Goal: Find contact information: Find contact information

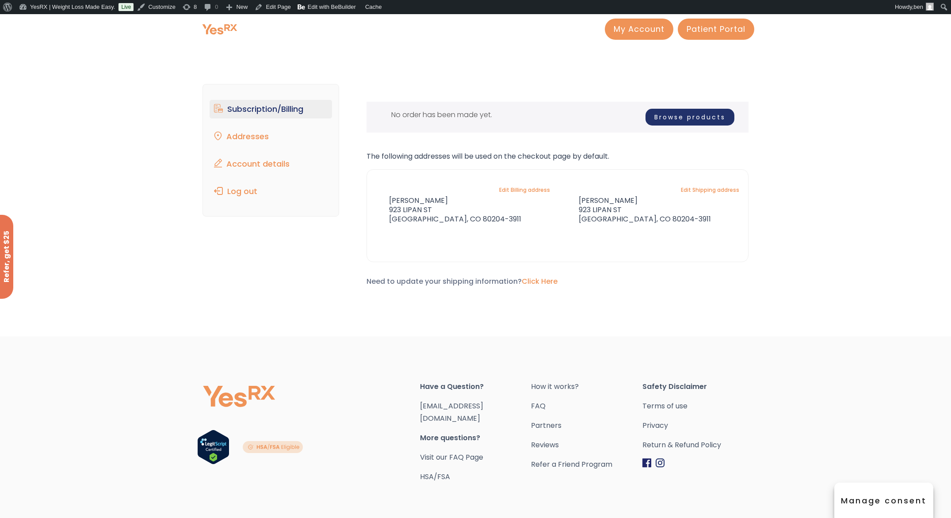
click at [473, 71] on div "Subscription/Billing bmiRewards Addresses Account details Submit a Review Log o…" at bounding box center [475, 189] width 546 height 246
click at [544, 67] on div "Subscription/Billing bmiRewards Addresses Account details Submit a Review Log o…" at bounding box center [475, 189] width 546 height 246
click at [703, 36] on link "Patient Portal" at bounding box center [716, 27] width 76 height 21
drag, startPoint x: 465, startPoint y: 89, endPoint x: 646, endPoint y: 103, distance: 181.8
click at [465, 89] on div "The following subscriptions need to update their payment methods: No order has …" at bounding box center [557, 186] width 382 height 204
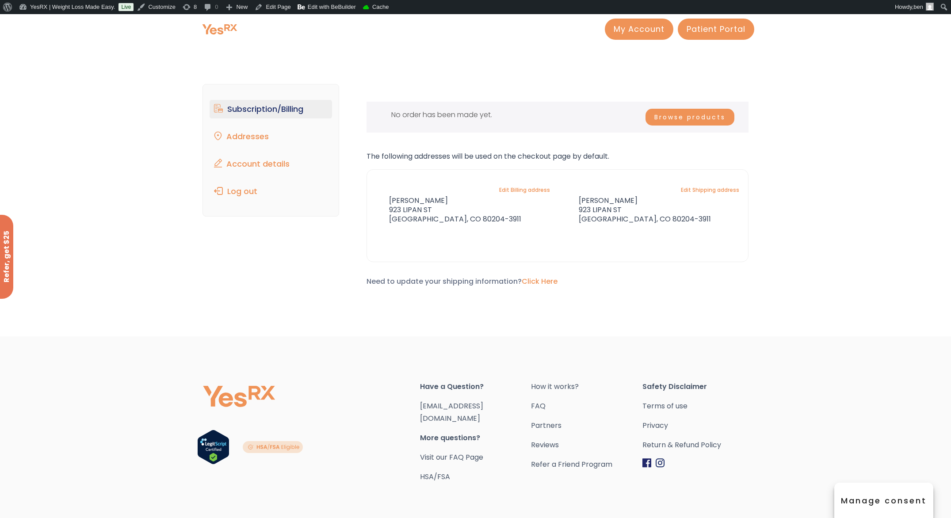
click at [687, 116] on link "Browse products" at bounding box center [689, 117] width 89 height 17
click at [538, 60] on div "Subscription/Billing bmiRewards Addresses Account details Submit a Review Log o…" at bounding box center [475, 194] width 951 height 283
click at [712, 28] on span "Patient Portal" at bounding box center [715, 27] width 59 height 11
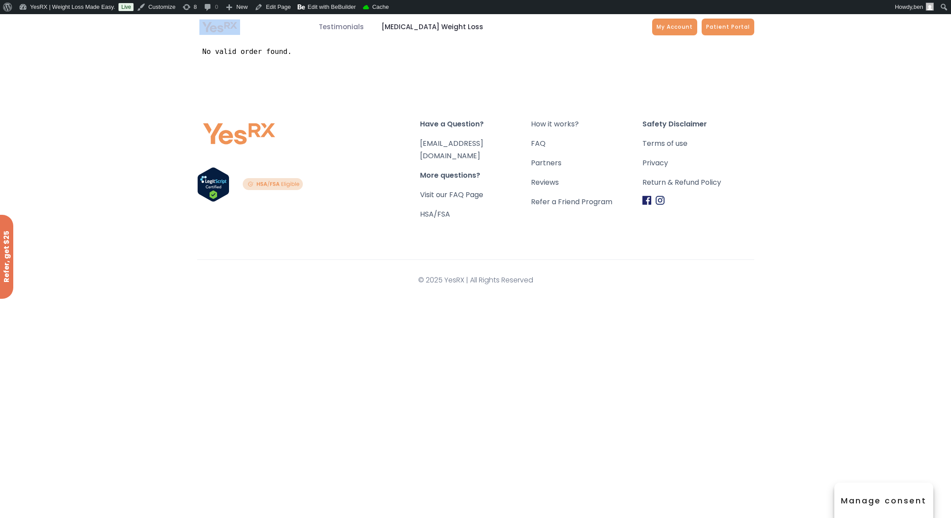
drag, startPoint x: 505, startPoint y: 36, endPoint x: 376, endPoint y: 33, distance: 129.6
click at [369, 30] on div ".path{fill:none;stroke:#333;stroke-miterlimit:10;stroke-width:1.5px;} My Accoun…" at bounding box center [475, 27] width 951 height 26
click at [423, 66] on div "No valid order found." at bounding box center [475, 57] width 557 height 34
click at [419, 25] on span "[MEDICAL_DATA] Weight Loss" at bounding box center [432, 27] width 102 height 10
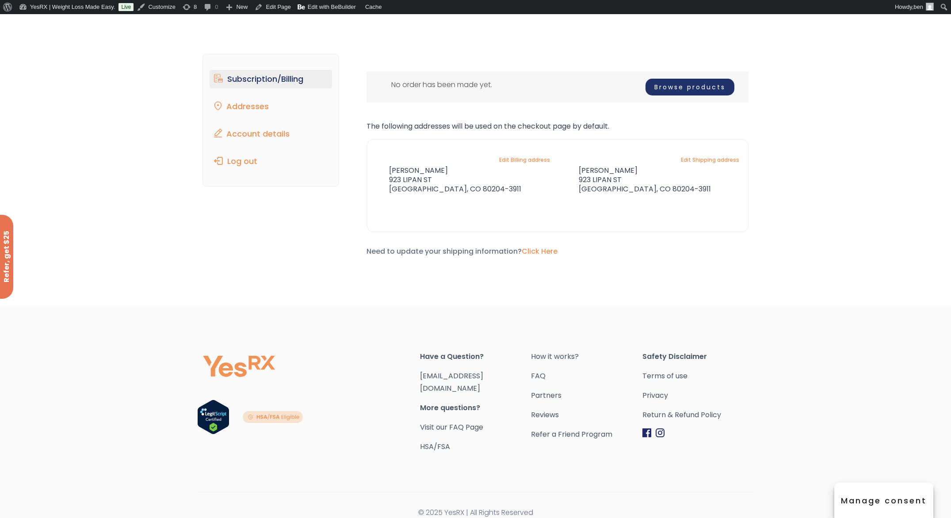
scroll to position [24, 0]
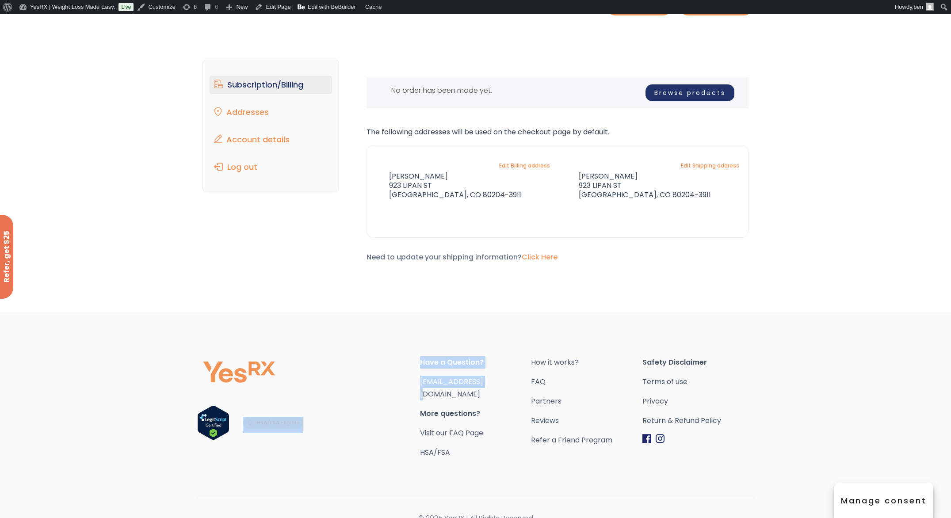
drag, startPoint x: 483, startPoint y: 385, endPoint x: 404, endPoint y: 386, distance: 79.1
click at [404, 386] on div "Have a Question? orders@bmiMD.com More questions? Visit our FAQ Page HSA/FSA Ho…" at bounding box center [475, 407] width 557 height 103
click at [404, 386] on div "Footer" at bounding box center [308, 407] width 223 height 103
drag, startPoint x: 409, startPoint y: 383, endPoint x: 529, endPoint y: 382, distance: 119.8
click at [529, 382] on div "Have a Question? orders@bmiMD.com More questions? Visit our FAQ Page HSA/FSA Ho…" at bounding box center [475, 407] width 557 height 103
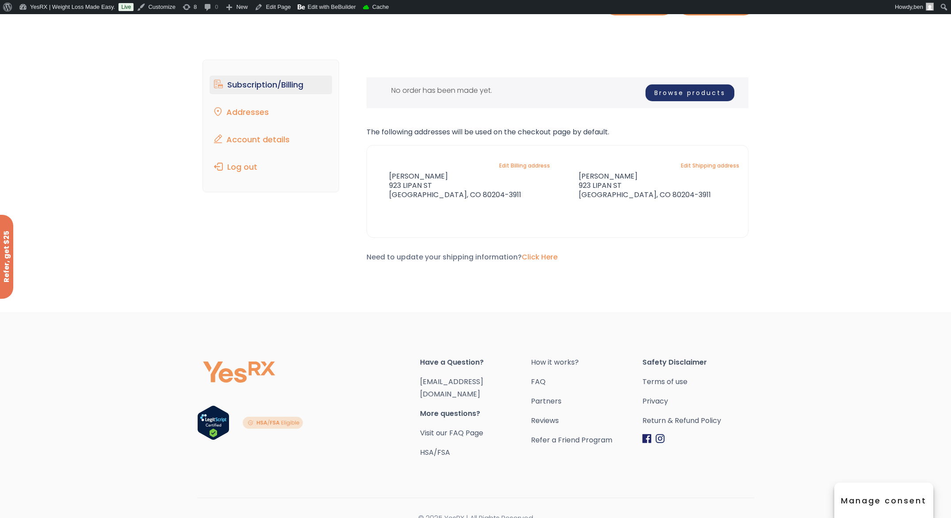
click at [527, 382] on span "[EMAIL_ADDRESS][DOMAIN_NAME]" at bounding box center [475, 388] width 111 height 25
click at [327, 288] on div "Subscription/Billing bmiRewards Addresses Account details Submit a Review Log o…" at bounding box center [475, 168] width 557 height 252
click at [257, 273] on div "Subscription/Billing bmiRewards Addresses Account details Submit a Review Log o…" at bounding box center [475, 165] width 546 height 246
click at [248, 134] on link "Account details" at bounding box center [271, 139] width 122 height 19
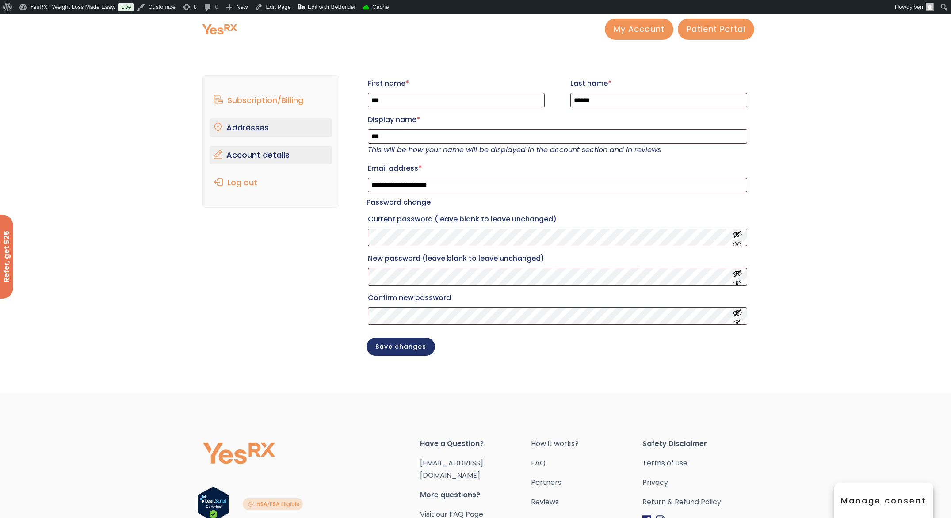
click at [269, 135] on link "Addresses" at bounding box center [271, 127] width 122 height 19
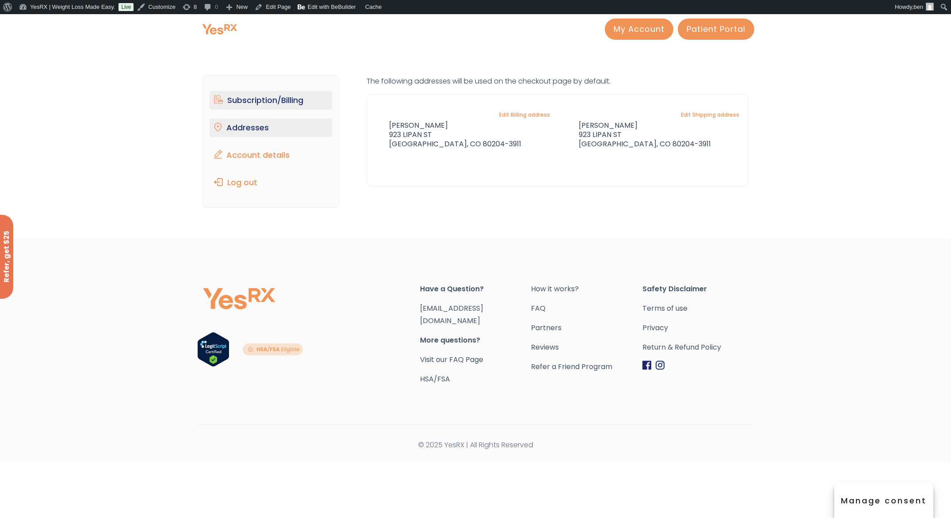
click at [270, 109] on link "Subscription/Billing" at bounding box center [271, 100] width 122 height 19
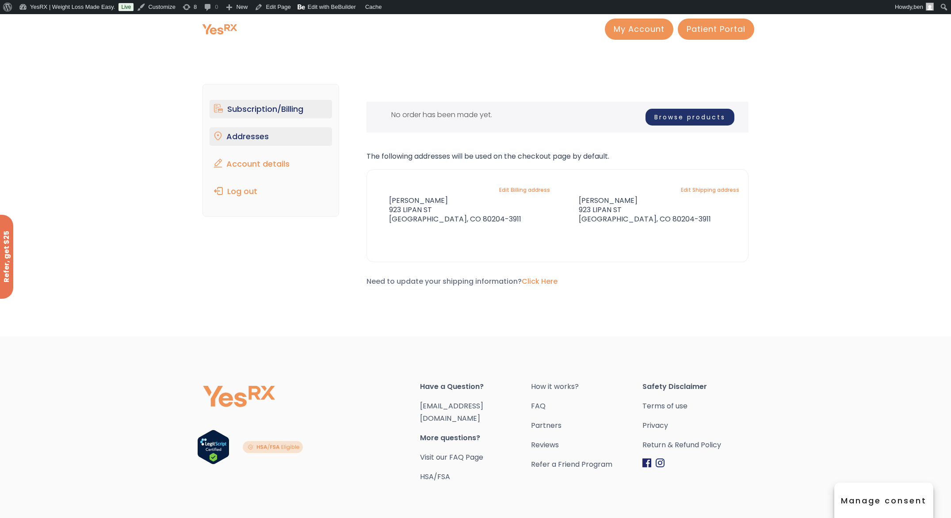
click at [231, 135] on link "Addresses" at bounding box center [271, 136] width 122 height 19
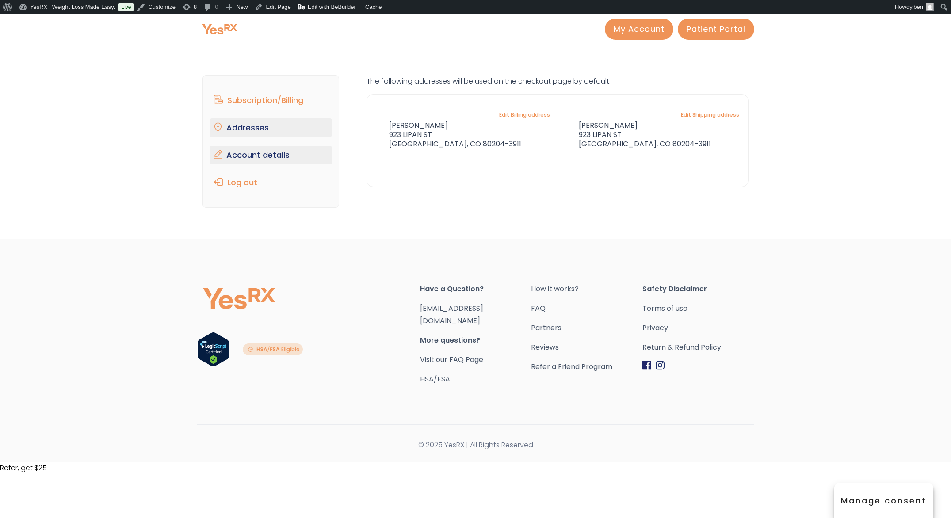
click at [246, 154] on link "Account details" at bounding box center [271, 155] width 122 height 19
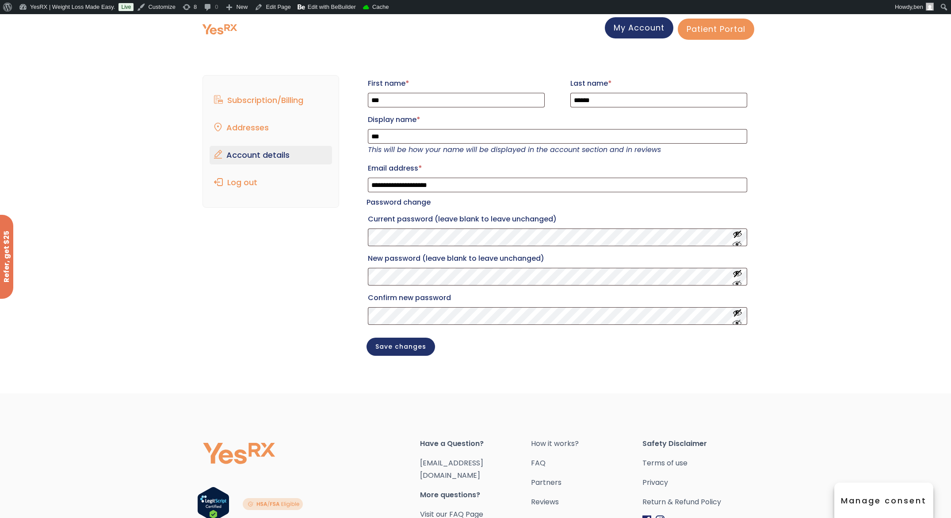
click at [609, 31] on link "My Account" at bounding box center [639, 27] width 69 height 21
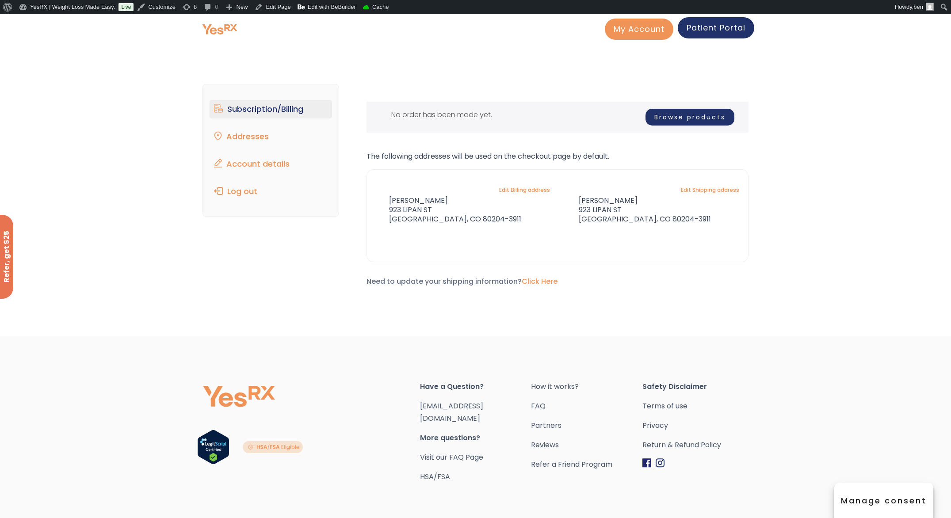
click at [706, 34] on link "Patient Portal" at bounding box center [716, 27] width 76 height 21
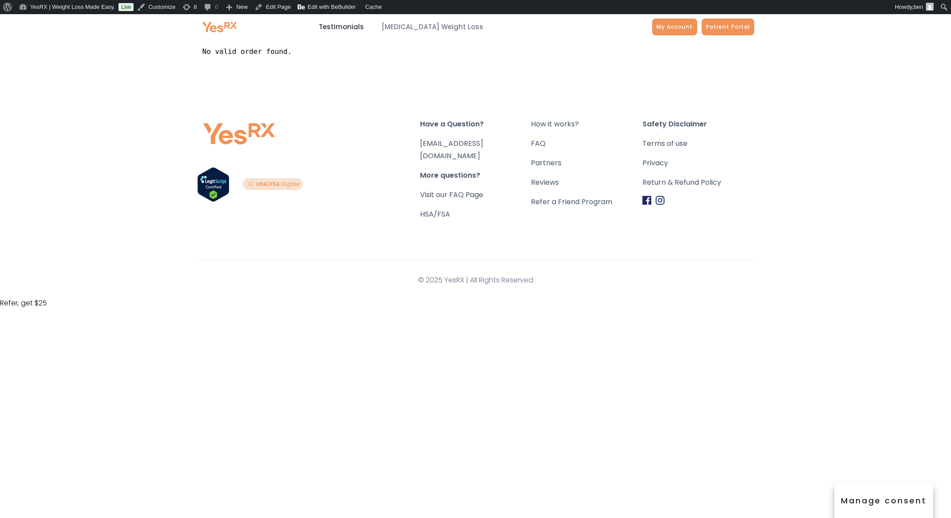
click at [346, 29] on span "Testimonials" at bounding box center [341, 27] width 45 height 10
click at [418, 96] on div "Have a Question? [EMAIL_ADDRESS][DOMAIN_NAME] More questions? Visit our FAQ Pag…" at bounding box center [476, 185] width 656 height 223
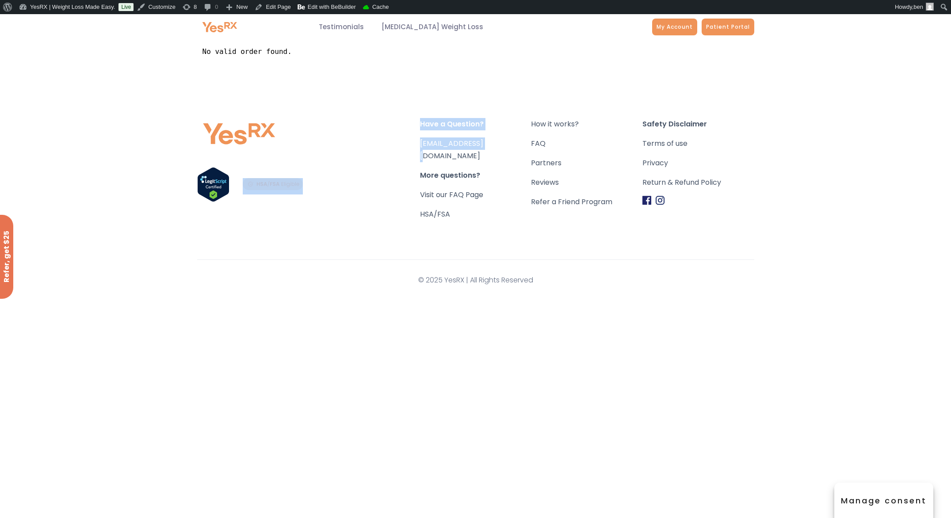
drag, startPoint x: 513, startPoint y: 146, endPoint x: 410, endPoint y: 146, distance: 102.6
click at [410, 146] on div "Have a Question? [EMAIL_ADDRESS][DOMAIN_NAME] More questions? Visit our FAQ Pag…" at bounding box center [475, 169] width 557 height 103
click at [410, 146] on div "Footer" at bounding box center [308, 169] width 223 height 103
drag, startPoint x: 419, startPoint y: 128, endPoint x: 473, endPoint y: 132, distance: 54.1
click at [472, 132] on div "Have a Question? [EMAIL_ADDRESS][DOMAIN_NAME] More questions? Visit our FAQ Pag…" at bounding box center [475, 169] width 557 height 103
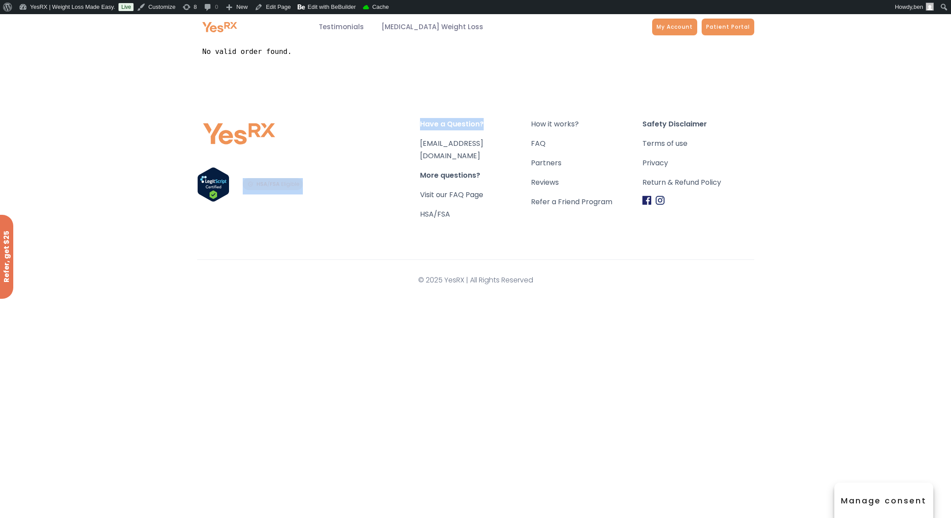
click at [473, 131] on div "Have a Question? [EMAIL_ADDRESS][DOMAIN_NAME] More questions? Visit our FAQ Pag…" at bounding box center [475, 169] width 111 height 103
drag, startPoint x: 418, startPoint y: 125, endPoint x: 470, endPoint y: 126, distance: 51.7
click at [469, 126] on div "Have a Question? [EMAIL_ADDRESS][DOMAIN_NAME] More questions? Visit our FAQ Pag…" at bounding box center [475, 169] width 557 height 103
click at [470, 126] on span "Have a Question?" at bounding box center [475, 124] width 111 height 12
drag, startPoint x: 421, startPoint y: 124, endPoint x: 497, endPoint y: 141, distance: 78.4
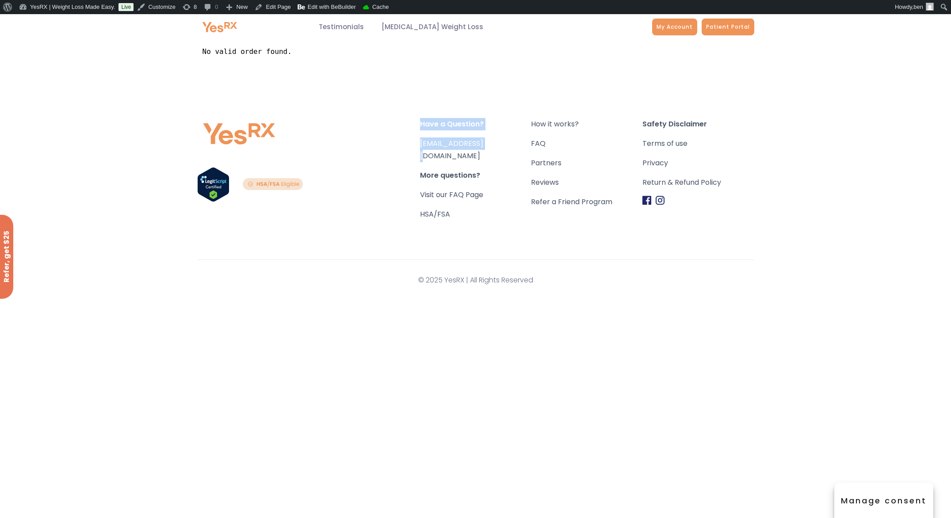
click at [497, 141] on div "Have a Question? [EMAIL_ADDRESS][DOMAIN_NAME] More questions? Visit our FAQ Pag…" at bounding box center [475, 169] width 111 height 103
click at [497, 141] on span "[EMAIL_ADDRESS][DOMAIN_NAME]" at bounding box center [475, 149] width 111 height 25
click at [427, 119] on span "Have a Question?" at bounding box center [475, 124] width 111 height 12
click at [736, 18] on link "Patient Portal" at bounding box center [728, 25] width 53 height 17
click at [140, 154] on section "Have a Question? [EMAIL_ADDRESS][DOMAIN_NAME] More questions? Visit our FAQ Pag…" at bounding box center [475, 185] width 951 height 223
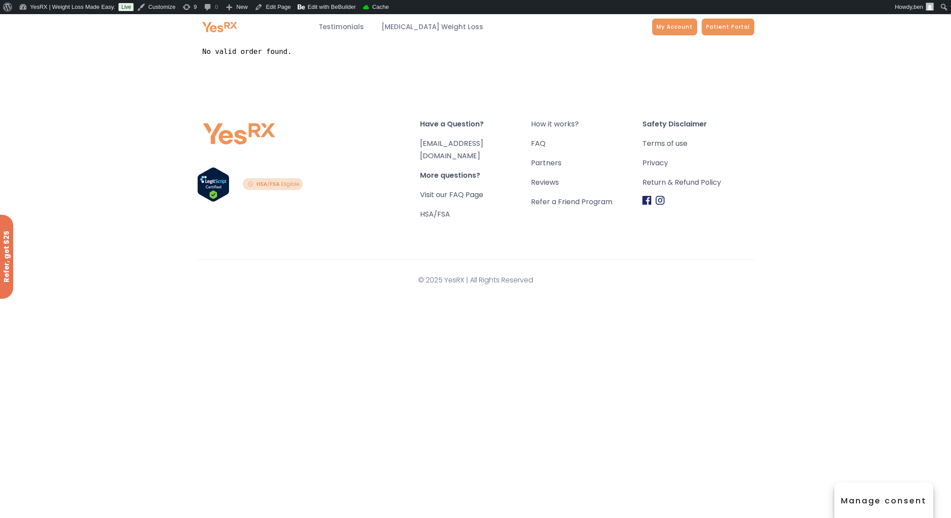
click at [9, 259] on div "Refer, get $25" at bounding box center [6, 257] width 13 height 84
click at [77, 184] on section "Have a Question? orders@bmiMD.com More questions? Visit our FAQ Page HSA/FSA Ho…" at bounding box center [475, 185] width 951 height 223
click at [314, 118] on div "Footer" at bounding box center [308, 169] width 223 height 103
click at [320, 89] on div "Have a Question? [EMAIL_ADDRESS][DOMAIN_NAME] More questions? Visit our FAQ Pag…" at bounding box center [476, 185] width 656 height 223
click at [445, 95] on div "Have a Question? [EMAIL_ADDRESS][DOMAIN_NAME] More questions? Visit our FAQ Pag…" at bounding box center [476, 185] width 656 height 223
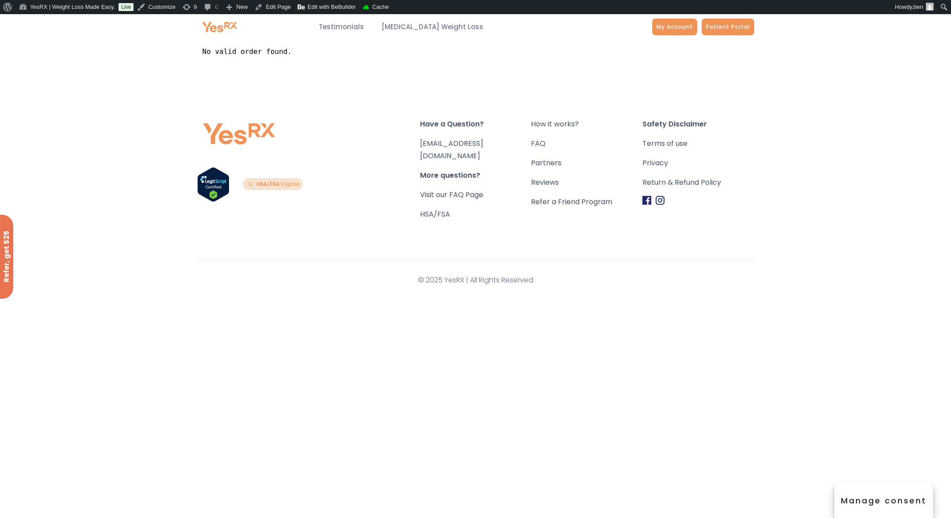
click at [438, 99] on div "Have a Question? [EMAIL_ADDRESS][DOMAIN_NAME] More questions? Visit our FAQ Pag…" at bounding box center [476, 185] width 656 height 223
drag, startPoint x: 419, startPoint y: 126, endPoint x: 492, endPoint y: 125, distance: 73.4
click at [492, 125] on div "Have a Question? [EMAIL_ADDRESS][DOMAIN_NAME] More questions? Visit our FAQ Pag…" at bounding box center [475, 169] width 557 height 103
click at [492, 125] on span "Have a Question?" at bounding box center [475, 124] width 111 height 12
click at [422, 125] on span "Have a Question?" at bounding box center [475, 124] width 111 height 12
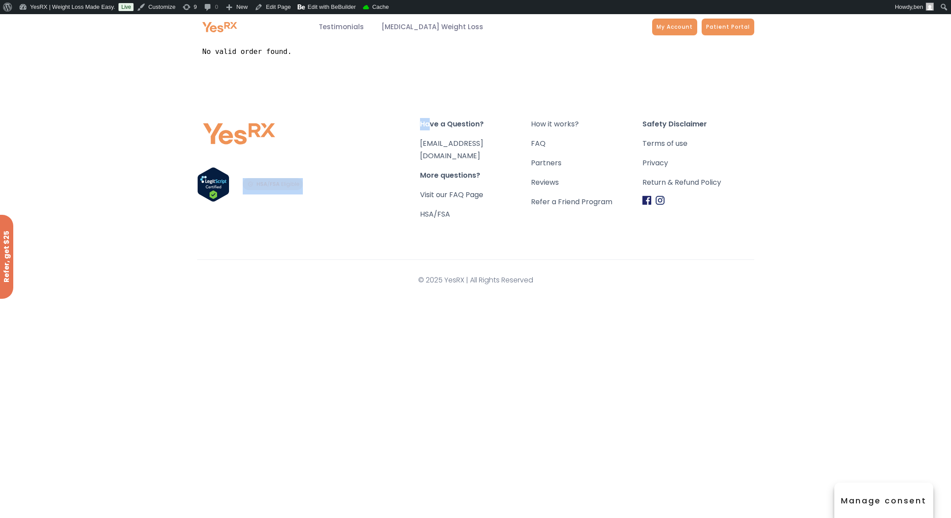
drag, startPoint x: 419, startPoint y: 127, endPoint x: 428, endPoint y: 127, distance: 9.7
click at [428, 127] on div "Have a Question? [EMAIL_ADDRESS][DOMAIN_NAME] More questions? Visit our FAQ Pag…" at bounding box center [475, 169] width 557 height 103
click at [429, 128] on span "Have a Question?" at bounding box center [475, 124] width 111 height 12
drag, startPoint x: 422, startPoint y: 124, endPoint x: 482, endPoint y: 125, distance: 60.6
click at [481, 124] on span "Have a Question?" at bounding box center [475, 124] width 111 height 12
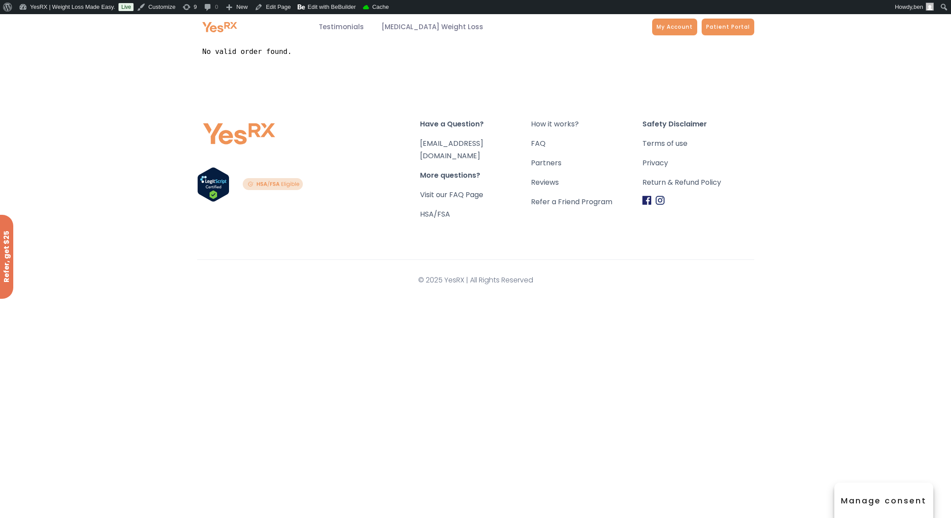
drag, startPoint x: 482, startPoint y: 125, endPoint x: 515, endPoint y: 122, distance: 32.8
click at [501, 123] on span "Have a Question?" at bounding box center [475, 124] width 111 height 12
click at [610, 80] on div "Have a Question? [EMAIL_ADDRESS][DOMAIN_NAME] More questions? Visit our FAQ Pag…" at bounding box center [476, 185] width 656 height 223
click at [542, 180] on link "Reviews" at bounding box center [586, 182] width 111 height 12
